Goal: Transaction & Acquisition: Book appointment/travel/reservation

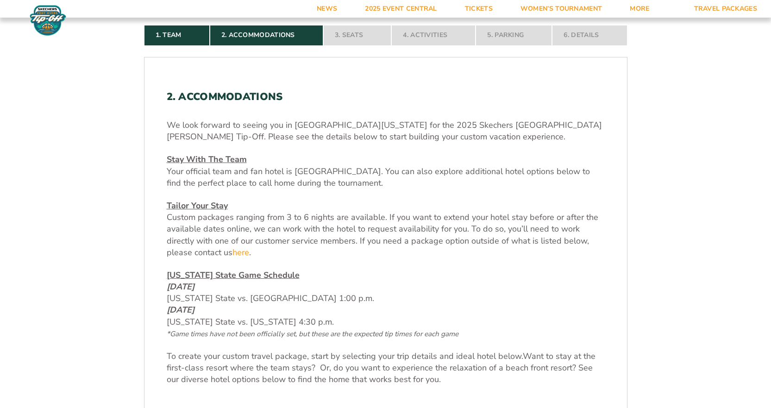
scroll to position [324, 0]
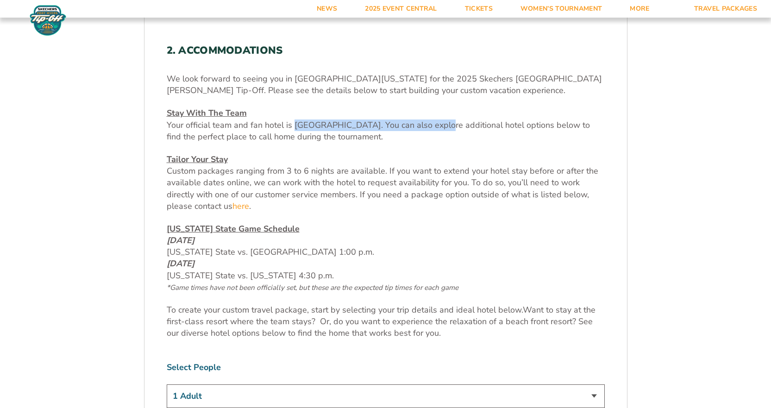
drag, startPoint x: 292, startPoint y: 121, endPoint x: 436, endPoint y: 129, distance: 144.3
click at [436, 129] on span "Your official team and fan hotel is [GEOGRAPHIC_DATA]. You can also explore add…" at bounding box center [379, 131] width 424 height 23
copy span "[GEOGRAPHIC_DATA]"
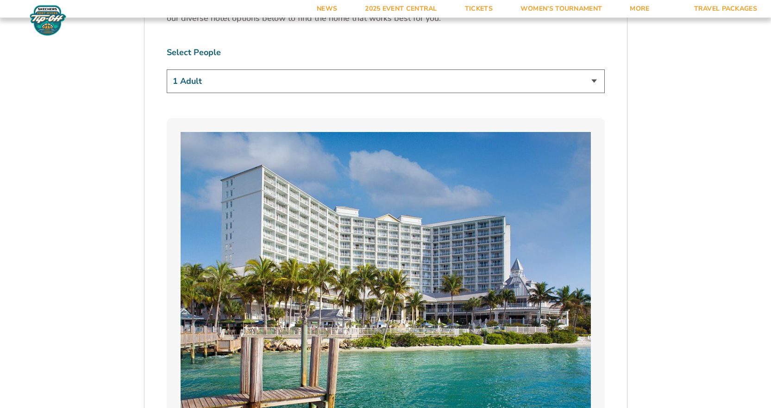
scroll to position [649, 0]
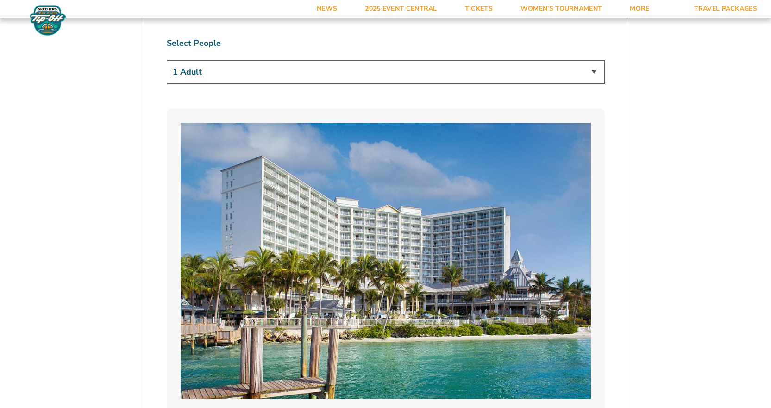
click at [600, 74] on select "1 Adult 2 Adults 3 Adults 4 Adults 2 Adults + 1 Child 2 Adults + 2 Children 2 A…" at bounding box center [386, 72] width 438 height 24
select select "2 Adults"
click at [167, 60] on select "1 Adult 2 Adults 3 Adults 4 Adults 2 Adults + 1 Child 2 Adults + 2 Children 2 A…" at bounding box center [386, 72] width 438 height 24
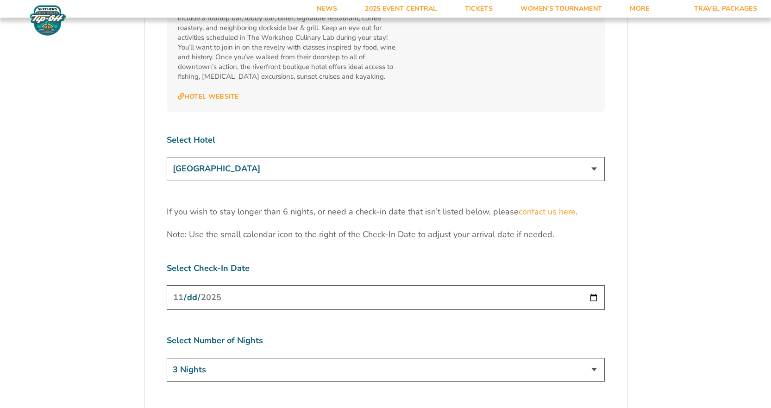
scroll to position [2873, 0]
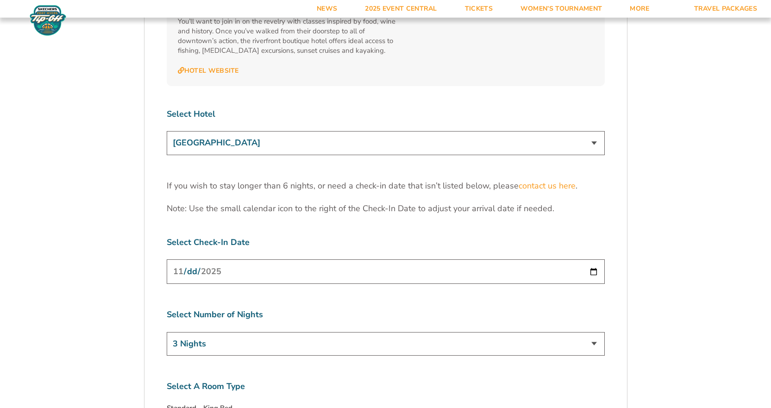
click at [593, 259] on input "[DATE]" at bounding box center [386, 271] width 438 height 25
type input "2025-11-22"
click at [268, 332] on select "3 Nights 4 Nights 5 Nights 6 Nights" at bounding box center [386, 344] width 438 height 24
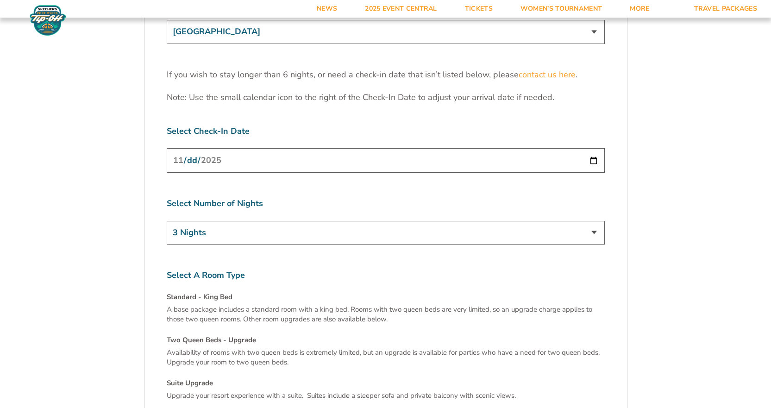
scroll to position [2965, 0]
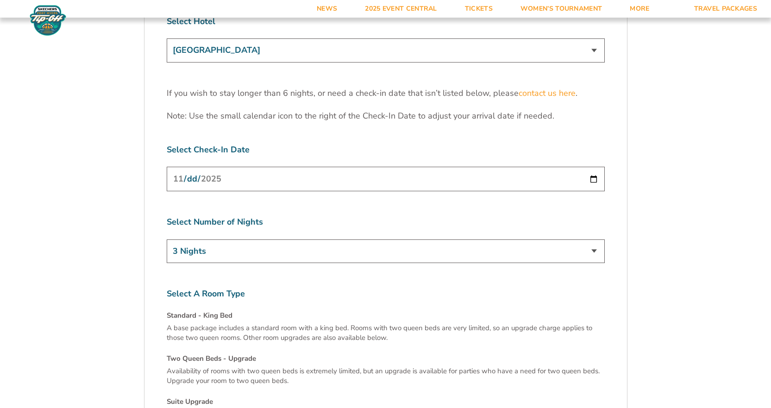
click at [231, 240] on select "3 Nights 4 Nights 5 Nights 6 Nights" at bounding box center [386, 252] width 438 height 24
click at [167, 240] on select "3 Nights 4 Nights 5 Nights 6 Nights" at bounding box center [386, 252] width 438 height 24
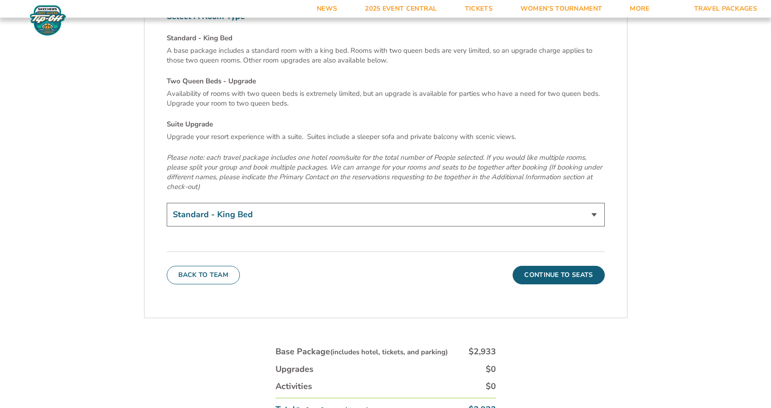
scroll to position [3290, 0]
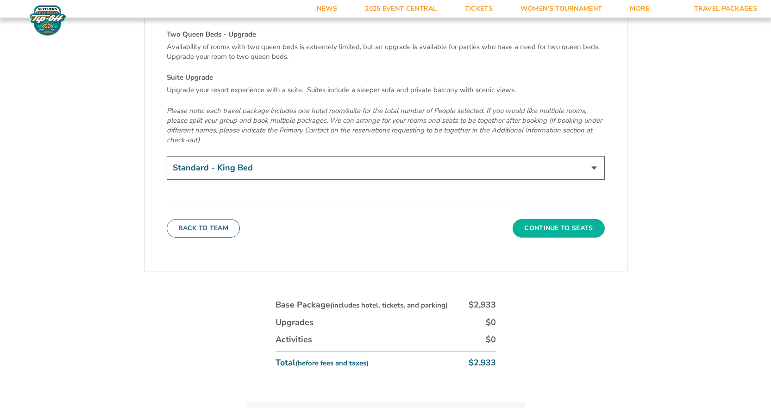
click at [556, 219] on button "Continue To Seats" at bounding box center [559, 228] width 92 height 19
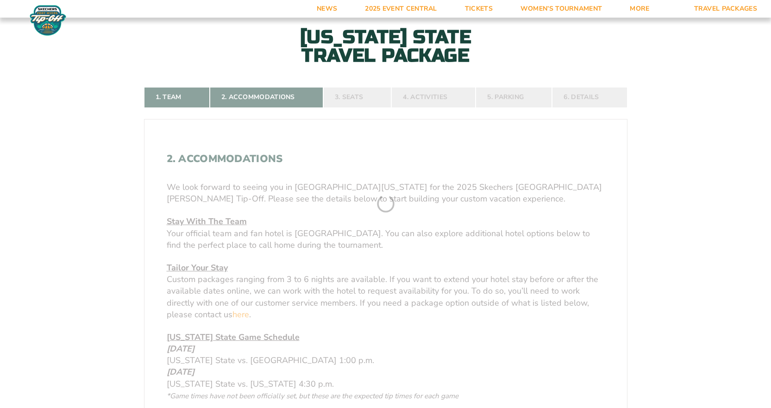
scroll to position [193, 0]
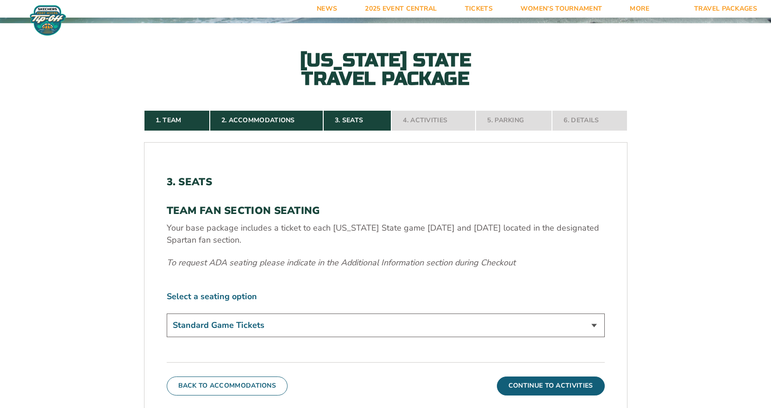
click at [328, 324] on select "Standard Game Tickets" at bounding box center [386, 326] width 438 height 24
click at [84, 279] on form "Michigan State Michigan State Travel Package 1. Team 2. Accommodations 3. Seats…" at bounding box center [385, 228] width 771 height 843
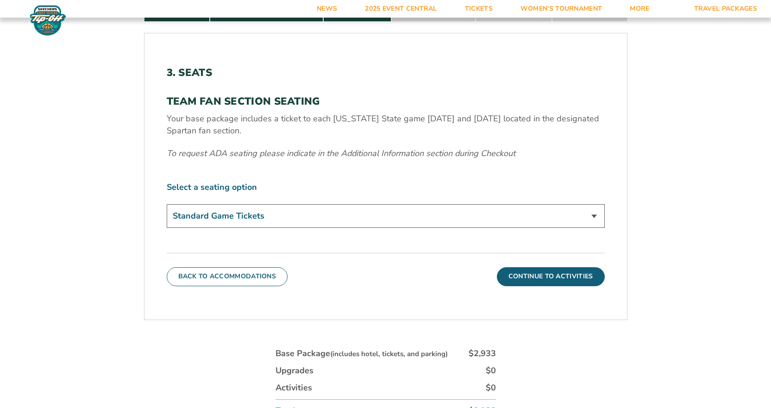
scroll to position [378, 0]
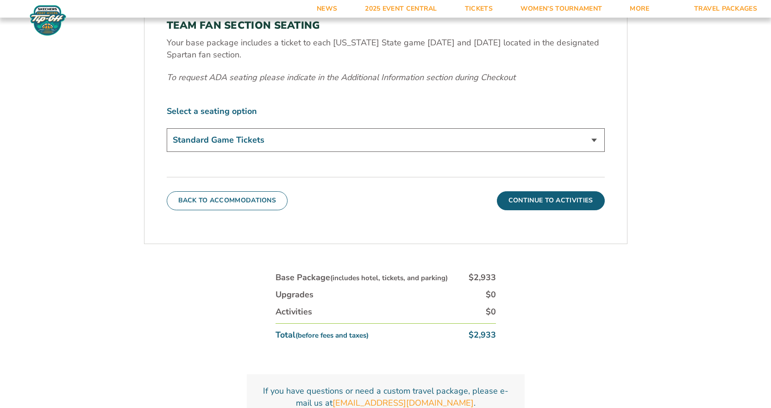
click at [596, 140] on select "Standard Game Tickets" at bounding box center [386, 140] width 438 height 24
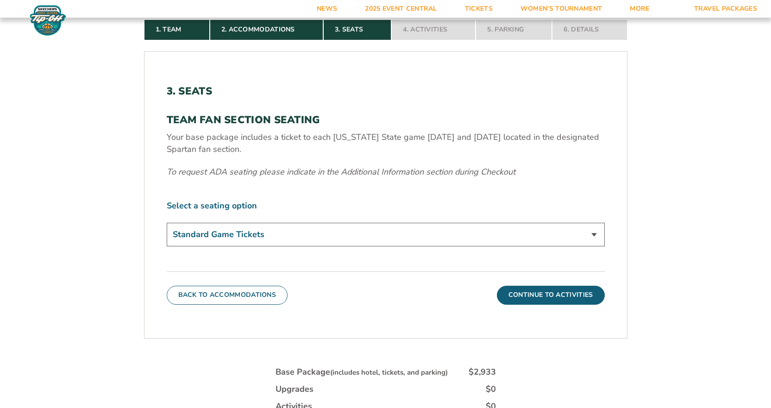
scroll to position [285, 0]
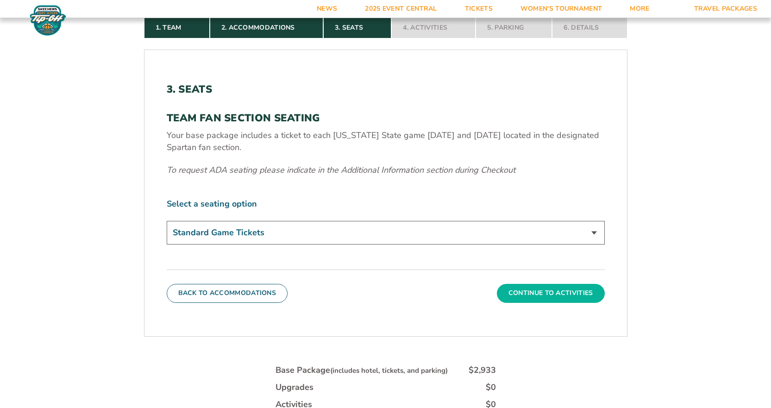
click at [559, 297] on button "Continue To Activities" at bounding box center [551, 293] width 108 height 19
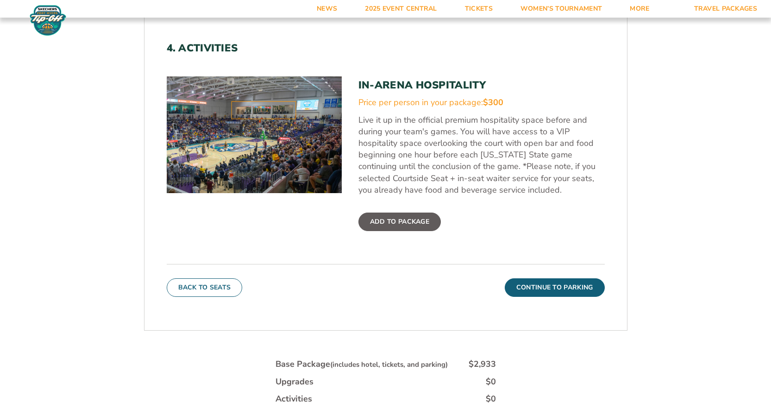
scroll to position [332, 0]
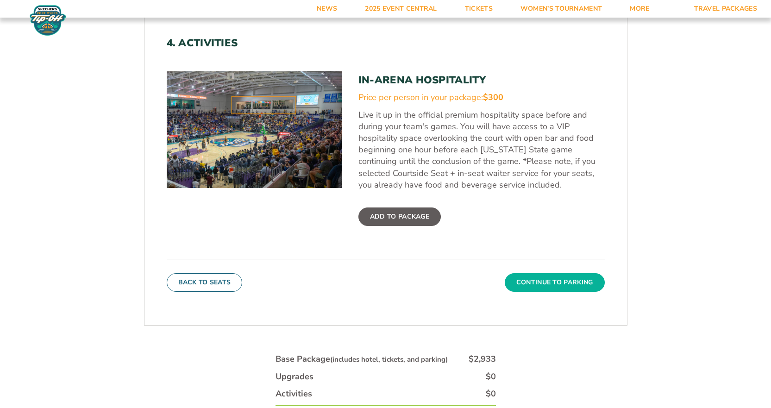
click at [551, 282] on button "Continue To Parking" at bounding box center [555, 282] width 100 height 19
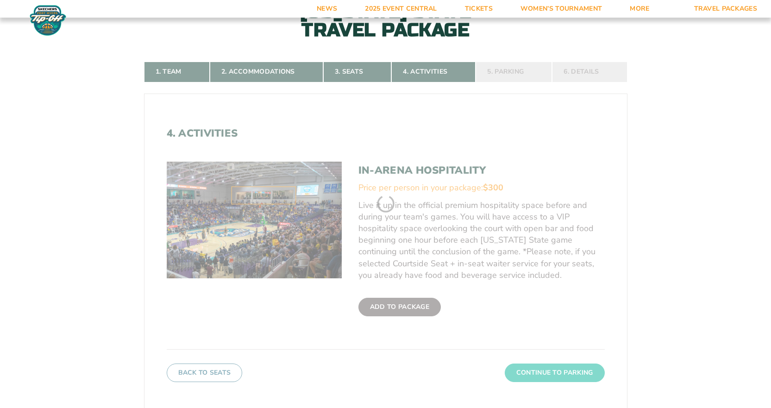
scroll to position [193, 0]
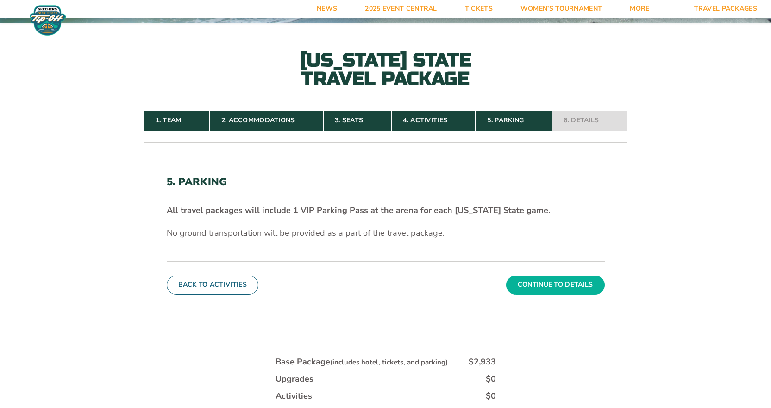
click at [551, 286] on button "Continue To Details" at bounding box center [555, 285] width 99 height 19
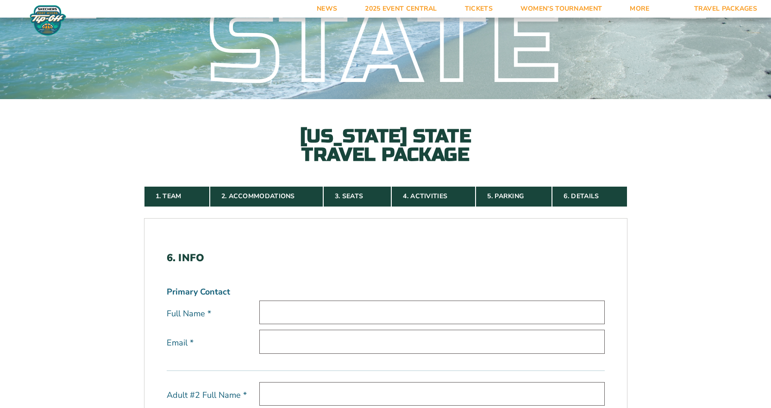
scroll to position [139, 0]
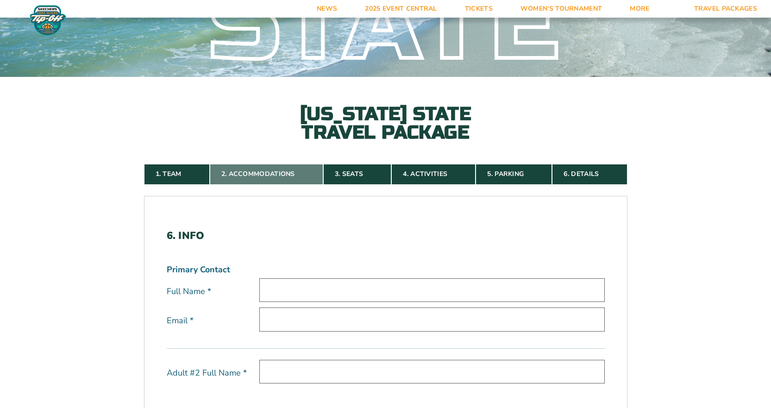
click at [266, 167] on link "2. Accommodations" at bounding box center [267, 174] width 114 height 20
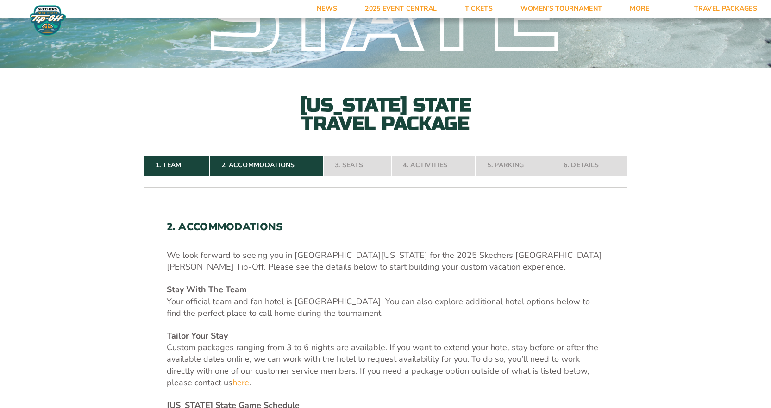
scroll to position [146, 0]
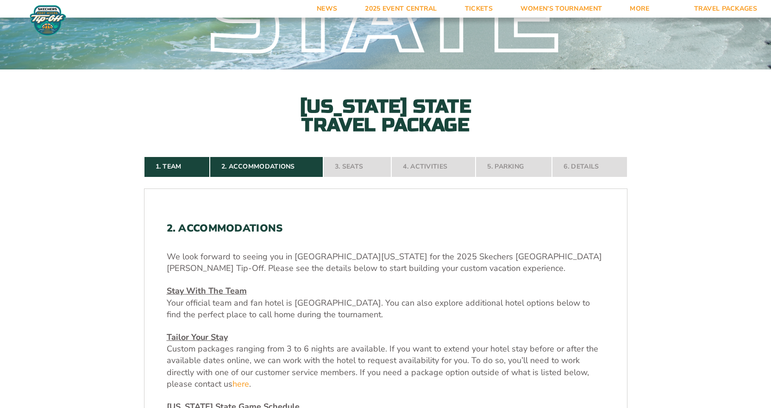
click at [343, 163] on nav "1. Team 2. Accommodations 3. Seats 4. Activities 5. Parking 6. Details" at bounding box center [386, 167] width 484 height 20
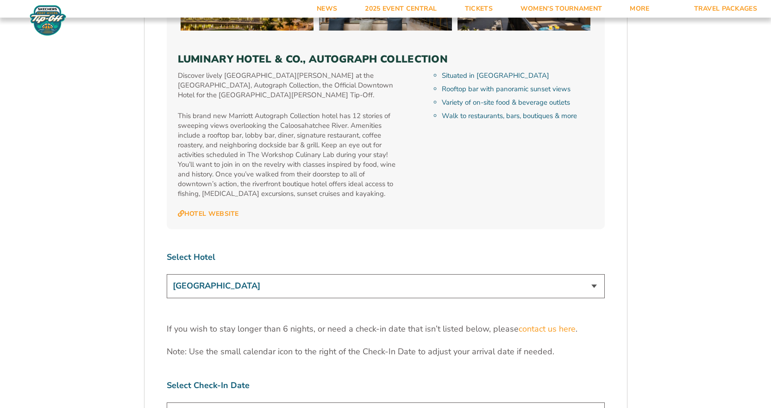
scroll to position [2741, 0]
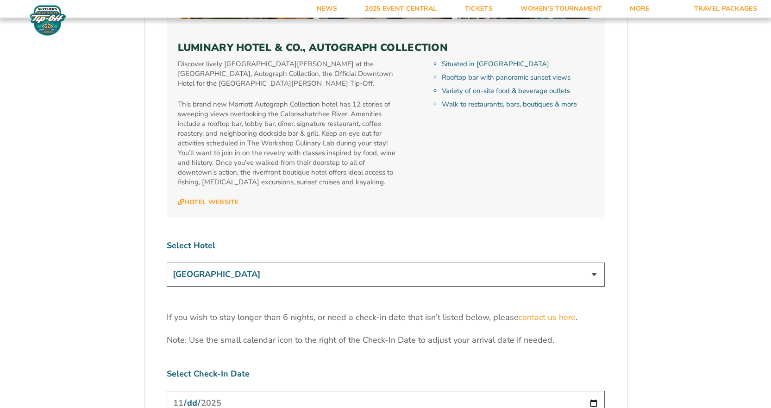
click at [298, 263] on select "Marriott Sanibel Harbour Resort & Spa Margaritaville Beach Resort Pink Shell Be…" at bounding box center [386, 275] width 438 height 24
click at [167, 263] on select "Marriott Sanibel Harbour Resort & Spa Margaritaville Beach Resort Pink Shell Be…" at bounding box center [386, 275] width 438 height 24
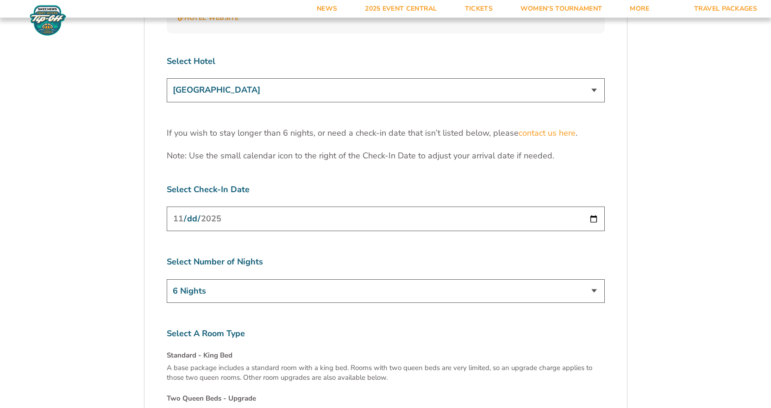
scroll to position [2927, 0]
click at [422, 278] on select "3 Nights 4 Nights 5 Nights 6 Nights" at bounding box center [386, 290] width 438 height 24
select select "4 Nights"
click at [167, 278] on select "3 Nights 4 Nights 5 Nights 6 Nights" at bounding box center [386, 290] width 438 height 24
click at [205, 206] on input "2025-11-22" at bounding box center [386, 218] width 438 height 25
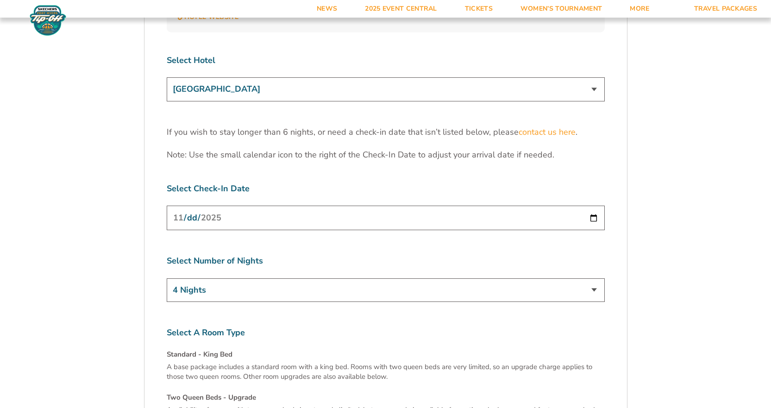
click at [597, 206] on input "2025-11-22" at bounding box center [386, 218] width 438 height 25
type input "[DATE]"
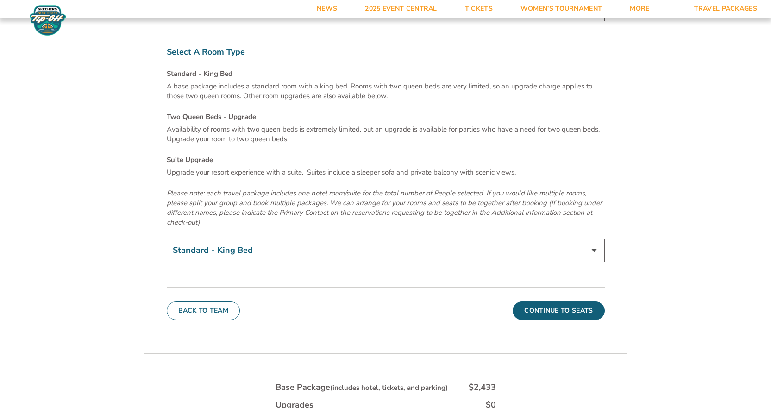
scroll to position [3251, 0]
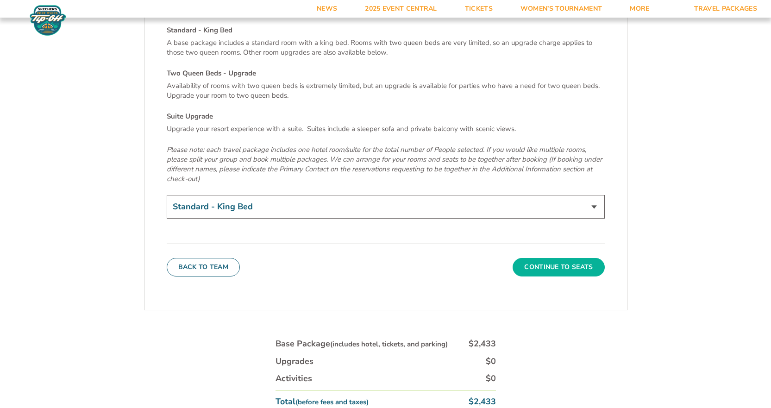
click at [582, 258] on button "Continue To Seats" at bounding box center [559, 267] width 92 height 19
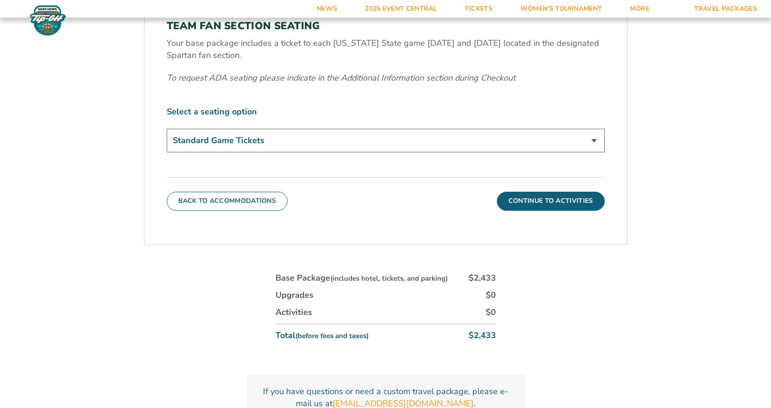
scroll to position [378, 0]
click at [594, 139] on select "Standard Game Tickets" at bounding box center [386, 140] width 438 height 24
click at [595, 140] on select "Standard Game Tickets" at bounding box center [386, 140] width 438 height 24
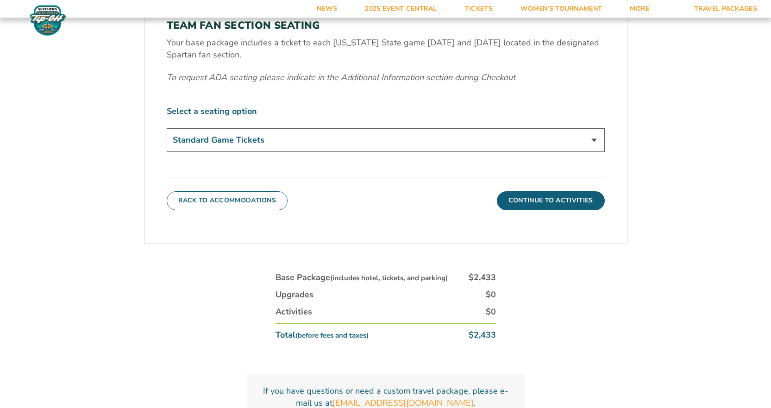
click at [684, 151] on form "Michigan State Michigan State Travel Package 1. Team 2. Accommodations 3. Seats…" at bounding box center [385, 43] width 771 height 843
click at [541, 202] on button "Continue To Activities" at bounding box center [551, 200] width 108 height 19
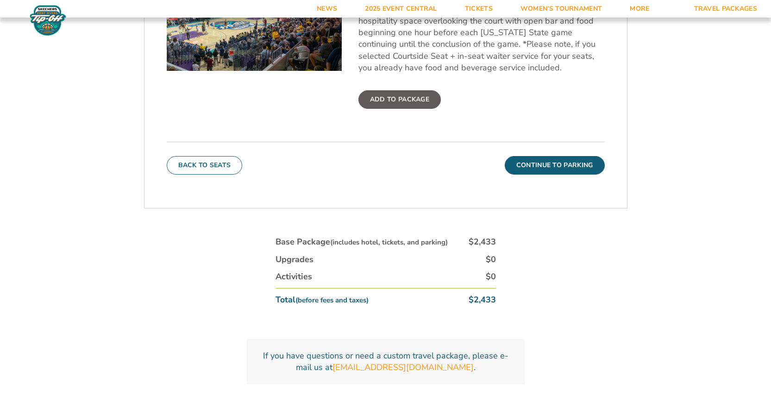
scroll to position [471, 0]
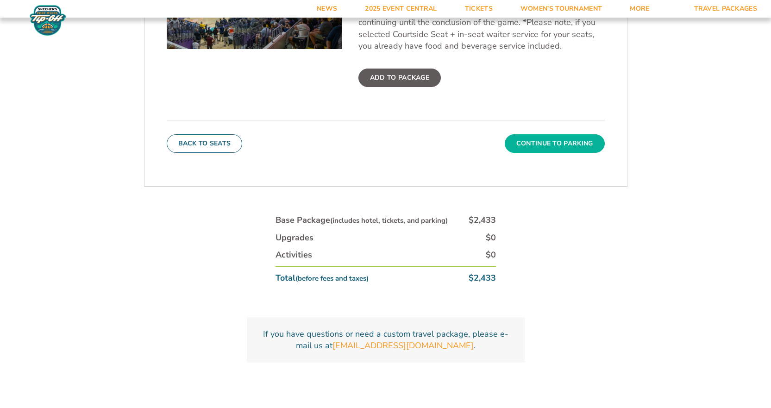
click at [557, 139] on button "Continue To Parking" at bounding box center [555, 143] width 100 height 19
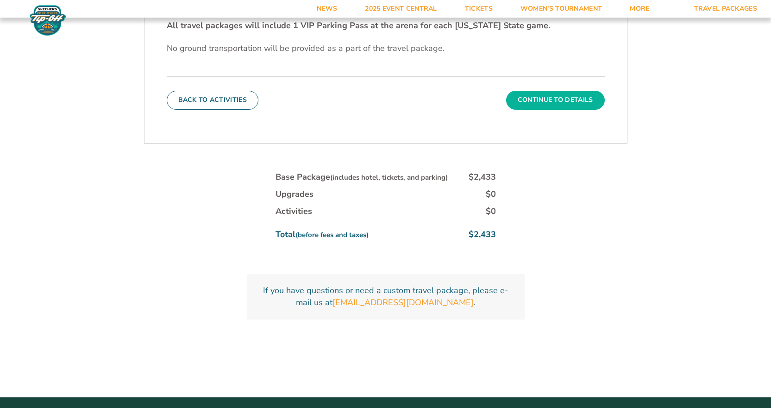
scroll to position [378, 0]
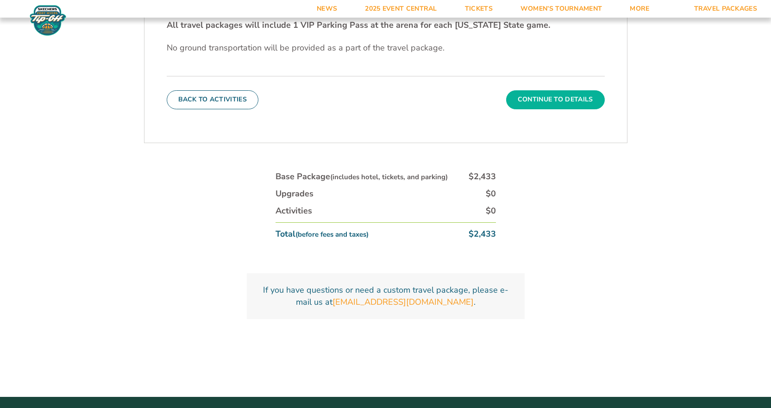
click at [538, 103] on button "Continue To Details" at bounding box center [555, 99] width 99 height 19
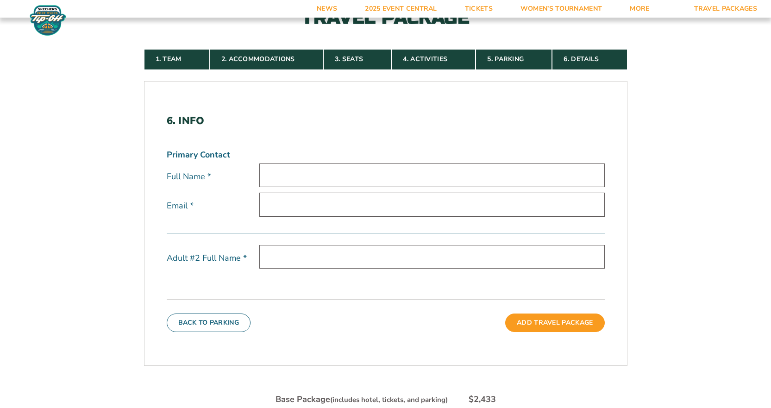
scroll to position [239, 0]
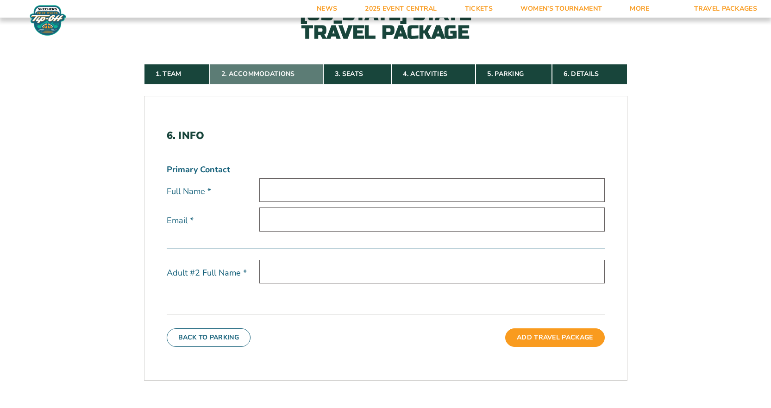
click at [245, 74] on link "2. Accommodations" at bounding box center [267, 74] width 114 height 20
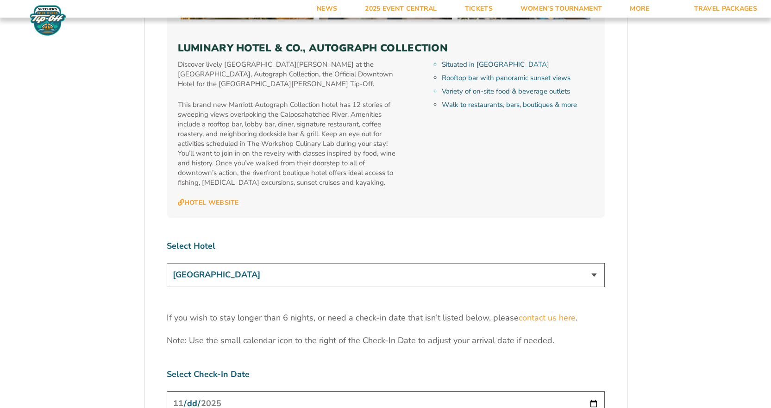
scroll to position [2741, 0]
click at [331, 263] on select "Marriott Sanibel Harbour Resort & Spa Margaritaville Beach Resort Pink Shell Be…" at bounding box center [386, 275] width 438 height 24
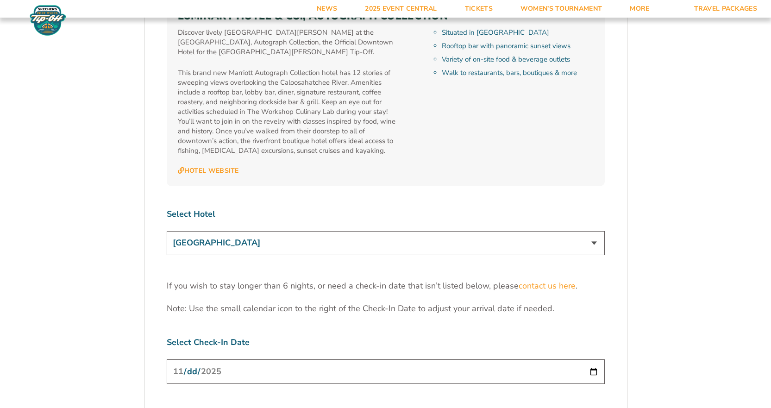
scroll to position [2788, 0]
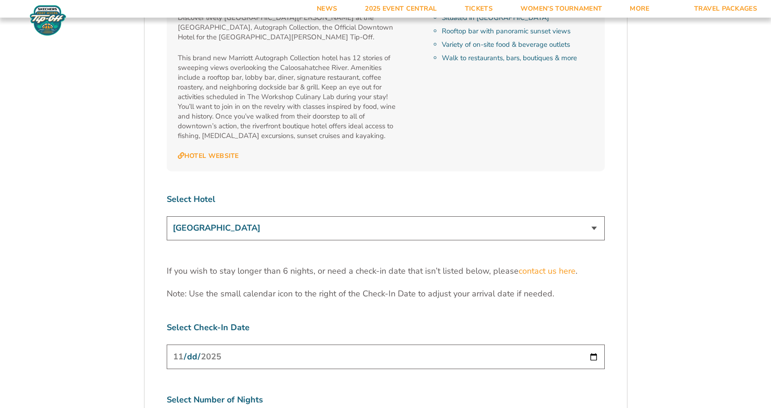
click at [594, 216] on select "Marriott Sanibel Harbour Resort & Spa Margaritaville Beach Resort Pink Shell Be…" at bounding box center [386, 228] width 438 height 24
select select "18478"
click at [167, 216] on select "Marriott Sanibel Harbour Resort & Spa Margaritaville Beach Resort Pink Shell Be…" at bounding box center [386, 228] width 438 height 24
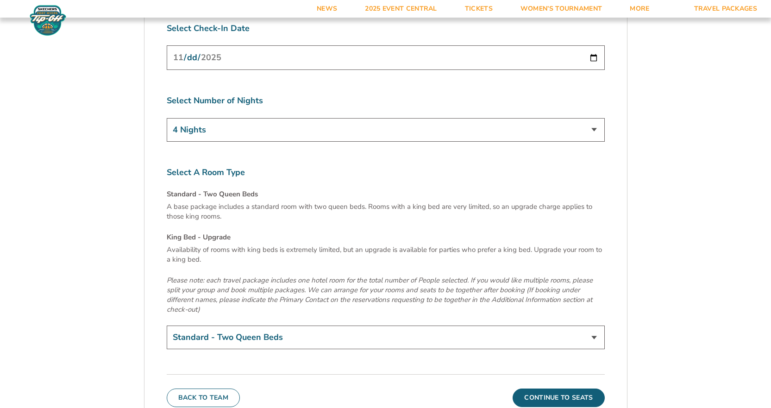
scroll to position [3112, 0]
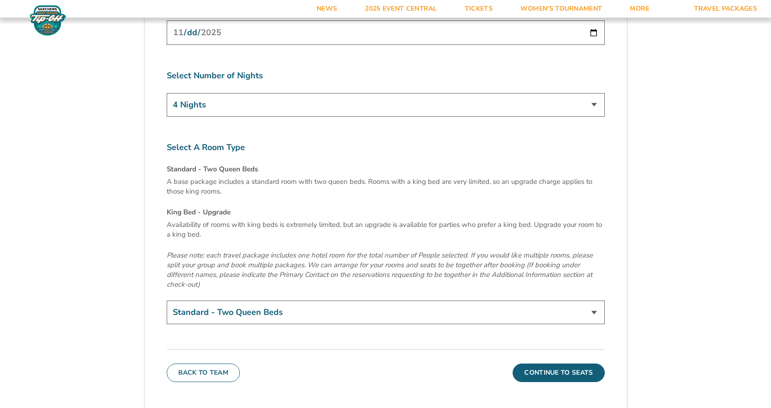
click at [354, 301] on select "Standard - Two Queen Beds King Bed - Upgrade (+$15 per night)" at bounding box center [386, 313] width 438 height 24
click at [167, 301] on select "Standard - Two Queen Beds King Bed - Upgrade (+$15 per night)" at bounding box center [386, 313] width 438 height 24
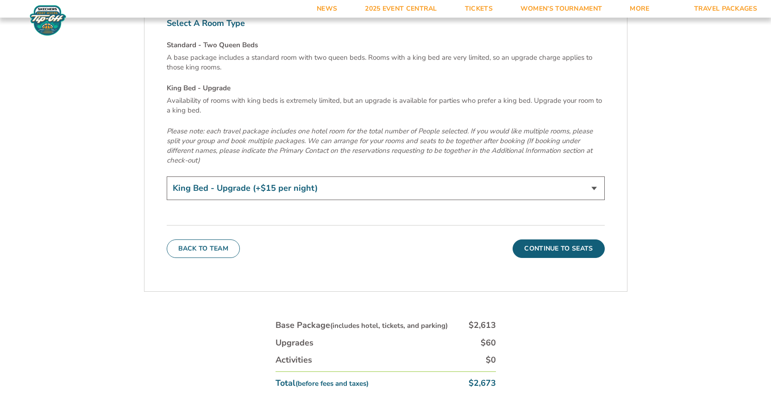
scroll to position [3251, 0]
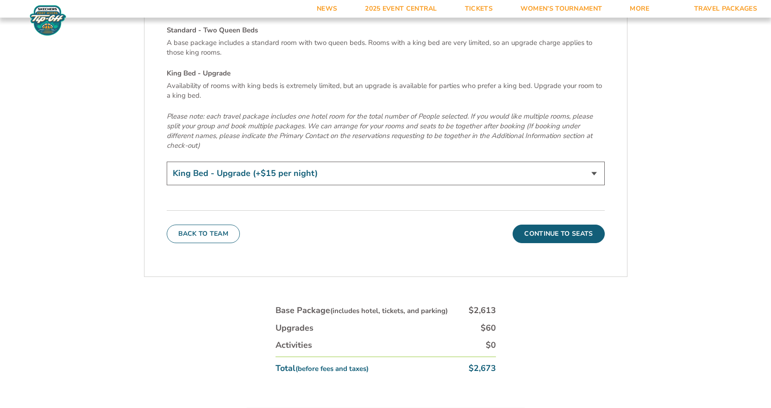
click at [587, 162] on select "Standard - Two Queen Beds King Bed - Upgrade (+$15 per night)" at bounding box center [386, 174] width 438 height 24
select select "Standard - Two Queen Beds"
click at [167, 162] on select "Standard - Two Queen Beds King Bed - Upgrade (+$15 per night)" at bounding box center [386, 174] width 438 height 24
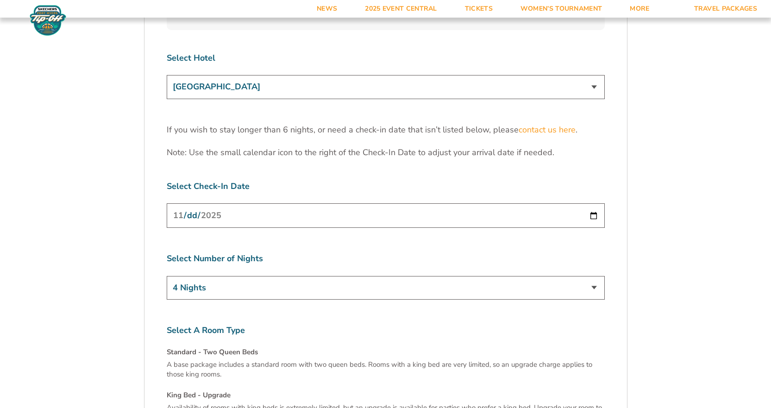
scroll to position [2880, 0]
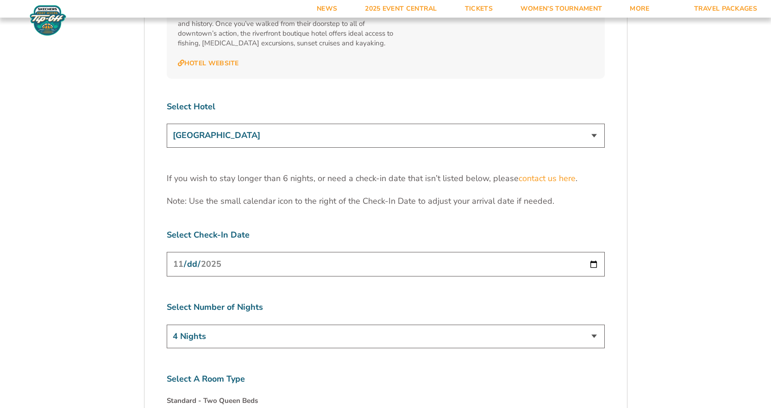
click at [305, 124] on select "Marriott Sanibel Harbour Resort & Spa Margaritaville Beach Resort Pink Shell Be…" at bounding box center [386, 136] width 438 height 24
select select "18477"
click at [167, 124] on select "Marriott Sanibel Harbour Resort & Spa Margaritaville Beach Resort Pink Shell Be…" at bounding box center [386, 136] width 438 height 24
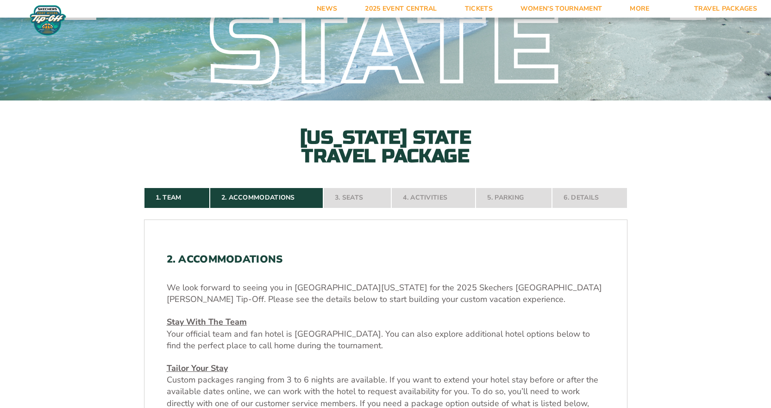
scroll to position [139, 0]
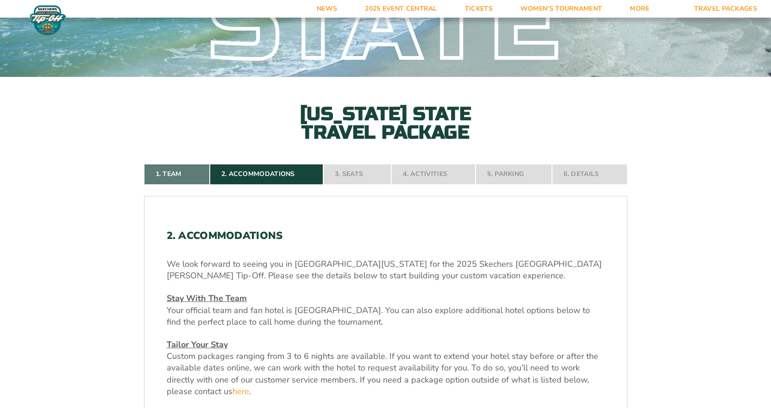
click at [170, 171] on link "1. Team" at bounding box center [177, 174] width 66 height 20
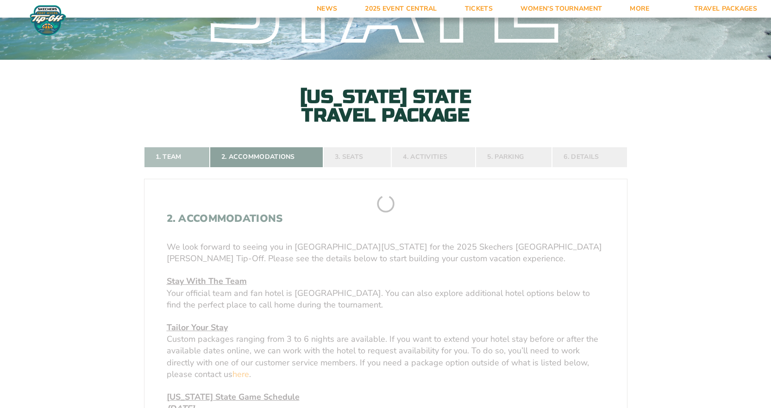
scroll to position [193, 0]
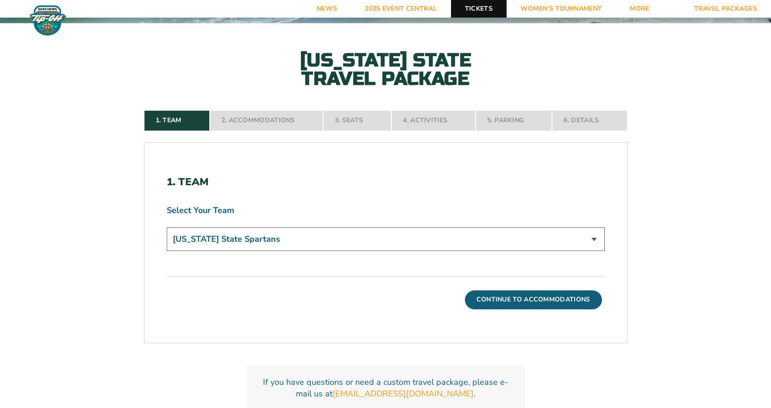
click at [474, 4] on link "Tickets" at bounding box center [479, 9] width 56 height 18
